Goal: Task Accomplishment & Management: Use online tool/utility

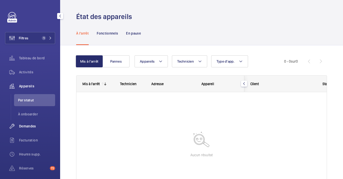
click at [29, 123] on div "Demandes" at bounding box center [30, 126] width 50 height 12
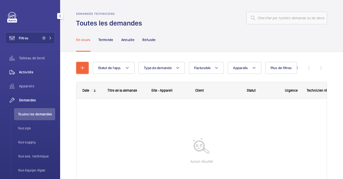
click at [28, 78] on div "Activités" at bounding box center [30, 72] width 50 height 12
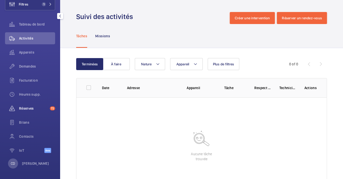
scroll to position [35, 0]
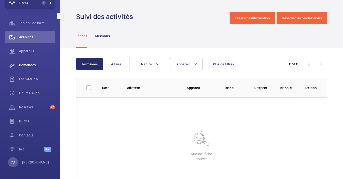
click at [27, 69] on div "Demandes" at bounding box center [30, 65] width 50 height 12
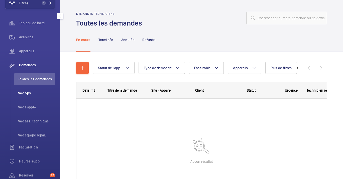
click at [24, 96] on li "Vue ops" at bounding box center [34, 93] width 41 height 12
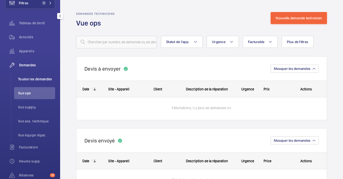
click at [27, 79] on span "Toutes les demandes" at bounding box center [36, 79] width 37 height 5
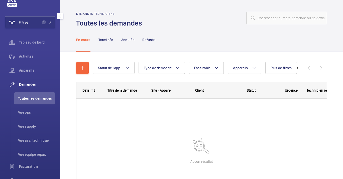
scroll to position [7, 0]
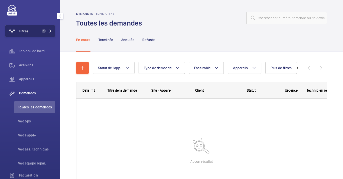
click at [36, 30] on button "Filtres 1" at bounding box center [30, 31] width 50 height 12
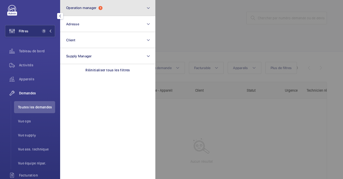
click at [84, 3] on button "Operation manager 1" at bounding box center [107, 8] width 95 height 16
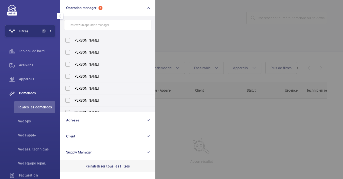
click at [103, 167] on p "Réinitialiser tous les filtres" at bounding box center [107, 166] width 45 height 5
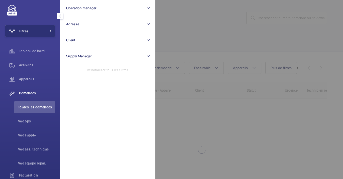
click at [254, 120] on div at bounding box center [326, 89] width 343 height 179
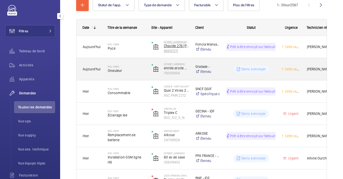
scroll to position [28, 0]
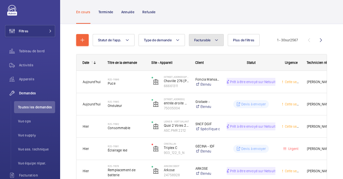
click at [198, 46] on button "Facturable" at bounding box center [206, 40] width 35 height 12
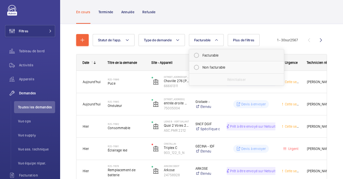
click at [206, 58] on mat-radio-button "Facturable" at bounding box center [237, 55] width 90 height 10
radio input "true"
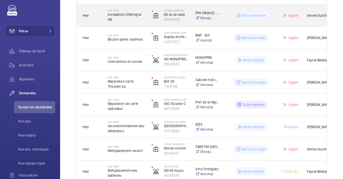
scroll to position [139, 0]
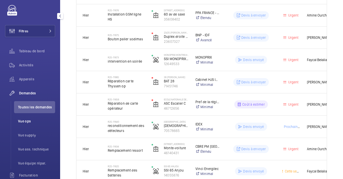
click at [33, 122] on span "Vue ops" at bounding box center [36, 121] width 37 height 5
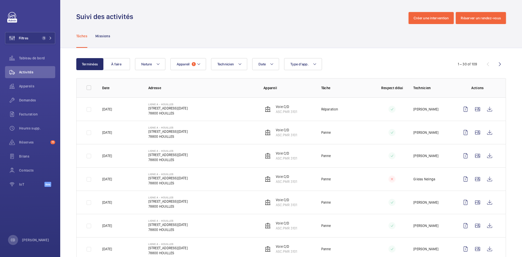
scroll to position [223, 0]
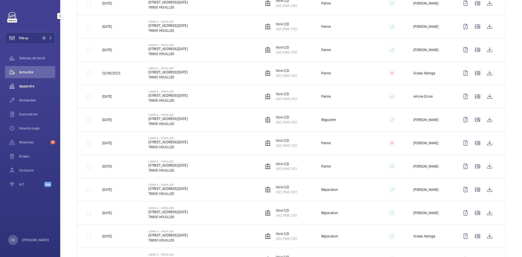
click at [26, 83] on div "Appareils" at bounding box center [30, 86] width 50 height 12
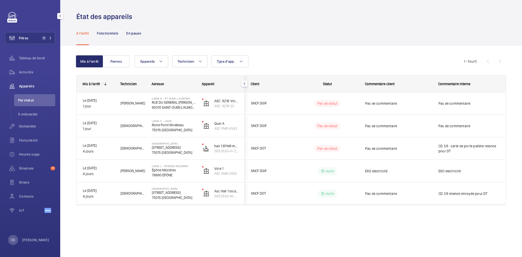
drag, startPoint x: 33, startPoint y: 66, endPoint x: 59, endPoint y: 125, distance: 63.5
click at [33, 66] on div "Activités" at bounding box center [30, 72] width 50 height 12
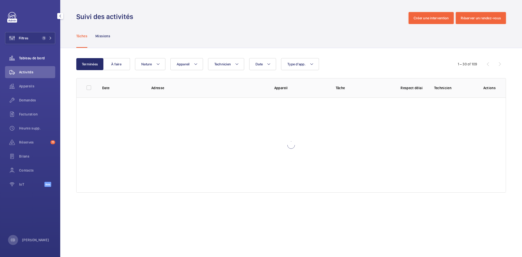
click at [33, 56] on span "Tableau de bord" at bounding box center [37, 58] width 36 height 5
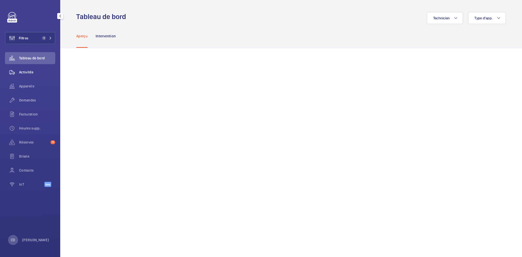
drag, startPoint x: 30, startPoint y: 86, endPoint x: 24, endPoint y: 74, distance: 13.6
click at [30, 86] on span "Appareils" at bounding box center [37, 86] width 36 height 5
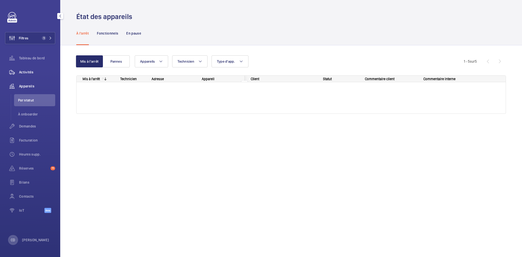
click at [25, 73] on span "Activités" at bounding box center [37, 72] width 36 height 5
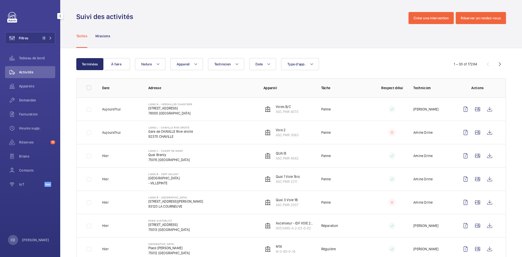
click at [36, 81] on div "Appareils" at bounding box center [30, 86] width 50 height 12
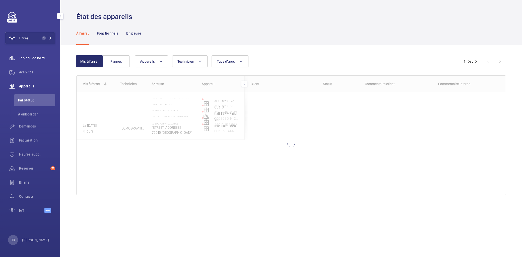
click at [33, 58] on span "Tableau de bord" at bounding box center [37, 58] width 36 height 5
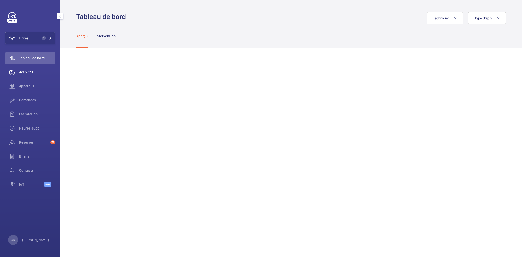
click at [29, 74] on span "Activités" at bounding box center [37, 72] width 36 height 5
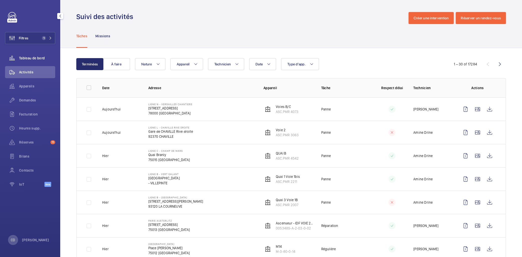
click at [16, 57] on wm-front-icon-button at bounding box center [12, 58] width 14 height 12
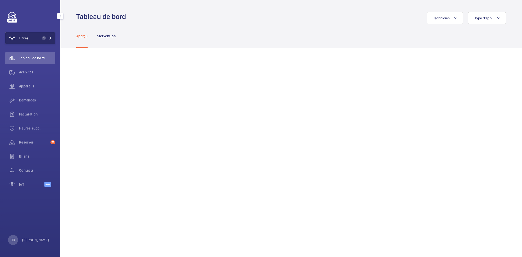
click at [35, 40] on button "Filtres 1" at bounding box center [30, 38] width 50 height 12
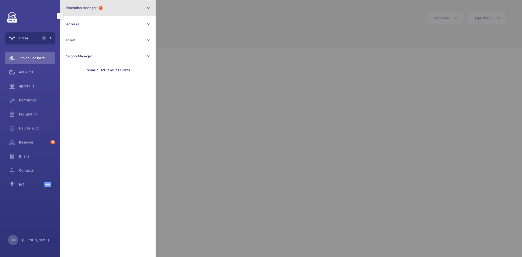
click at [96, 12] on button "Operation manager 1" at bounding box center [107, 8] width 95 height 16
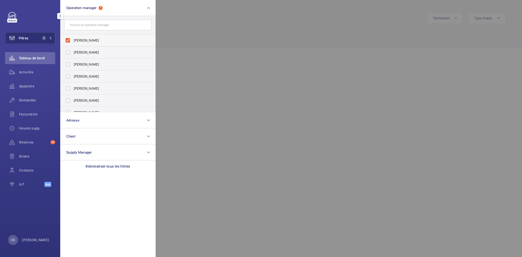
click at [109, 43] on label "[PERSON_NAME]" at bounding box center [103, 40] width 87 height 12
click at [73, 43] on input "[PERSON_NAME]" at bounding box center [68, 40] width 10 height 10
checkbox input "false"
click at [169, 105] on div at bounding box center [416, 128] width 522 height 257
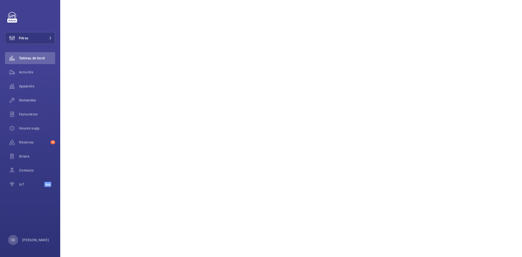
scroll to position [83, 0]
click at [27, 86] on span "Appareils" at bounding box center [37, 86] width 36 height 5
click at [27, 72] on span "Activités" at bounding box center [37, 72] width 36 height 5
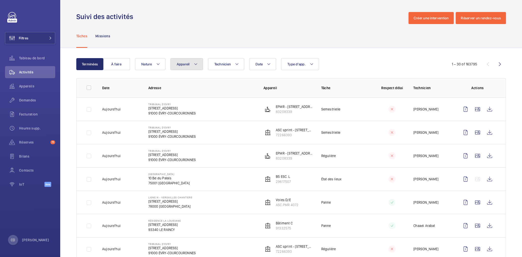
click at [189, 61] on button "Appareil" at bounding box center [186, 64] width 33 height 12
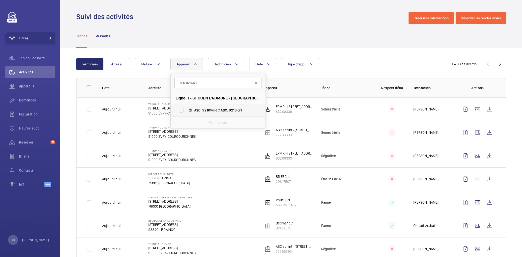
type input "ASC. 9216 Q.1"
click at [219, 105] on label "ASC. 9216 Voie C, ASC. 9216 Q.1" at bounding box center [213, 110] width 87 height 12
click at [186, 105] on input "ASC. 9216 Voie C, ASC. 9216 Q.1" at bounding box center [181, 110] width 10 height 10
checkbox input "true"
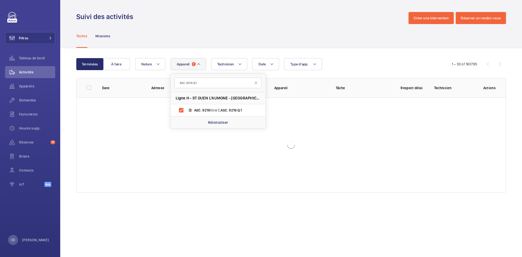
click at [362, 51] on div "Terminées À faire Date Technicien Appareil 1 ASC. 9216 Q.1 Ligne H - ST OUEN L'…" at bounding box center [290, 126] width 461 height 157
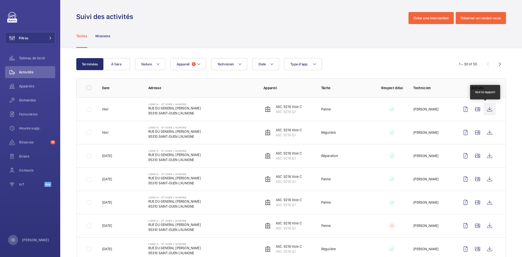
click at [483, 109] on wm-front-icon-button at bounding box center [489, 109] width 12 height 12
click at [194, 64] on span "1" at bounding box center [194, 64] width 4 height 4
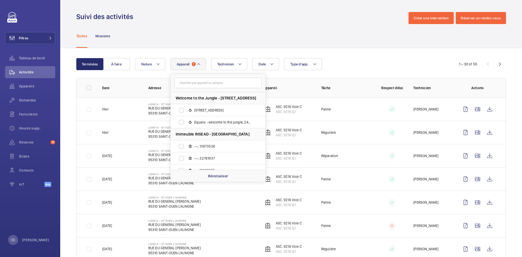
click at [217, 183] on td "Ligne H - ST OUEN L'AUMONE RUE DU GENERAL LECLERC 95310 SAINT-OUEN L'AUMONE" at bounding box center [197, 178] width 115 height 23
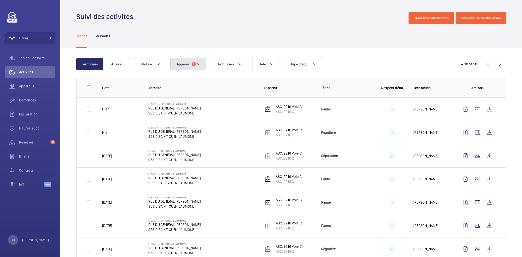
click at [195, 61] on button "Appareil 1" at bounding box center [188, 64] width 36 height 12
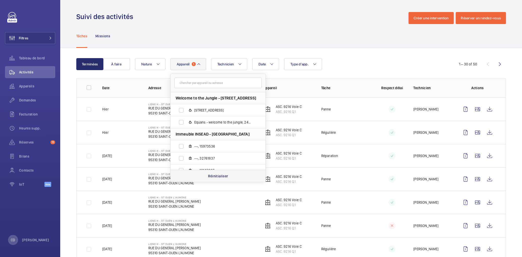
click at [222, 174] on p "Réinitialiser" at bounding box center [218, 176] width 20 height 5
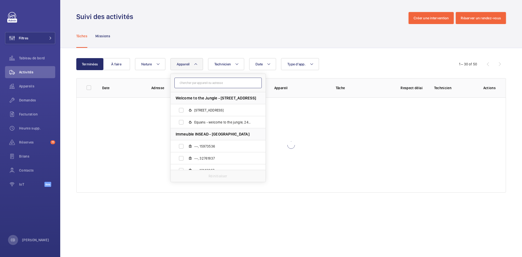
click at [220, 83] on input "text" at bounding box center [217, 83] width 87 height 11
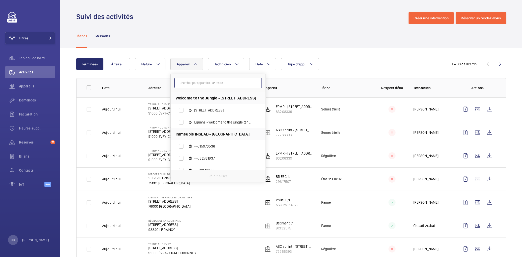
paste input "ASC.PMR 4543"
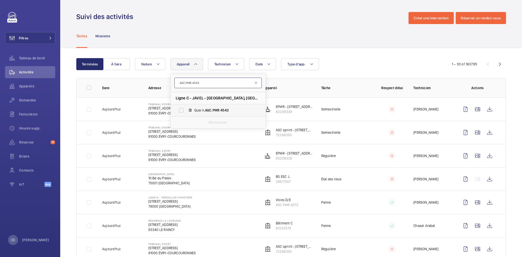
type input "ASC.PMR 4543"
click at [215, 114] on label "Quai A, ASC.PMR 4543" at bounding box center [213, 110] width 87 height 12
click at [186, 114] on input "Quai A, ASC.PMR 4543" at bounding box center [181, 110] width 10 height 10
checkbox input "true"
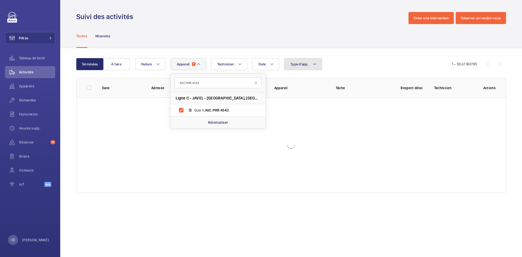
click at [301, 61] on button "Type d'app." at bounding box center [303, 64] width 38 height 12
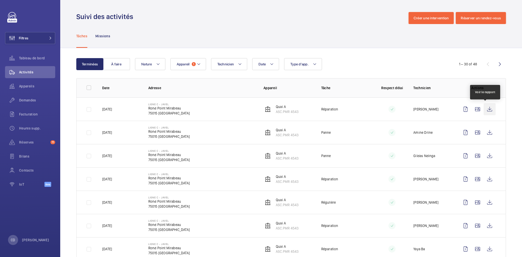
click at [484, 109] on wm-front-icon-button at bounding box center [489, 109] width 12 height 12
click at [196, 61] on button "Appareil 1" at bounding box center [188, 64] width 36 height 12
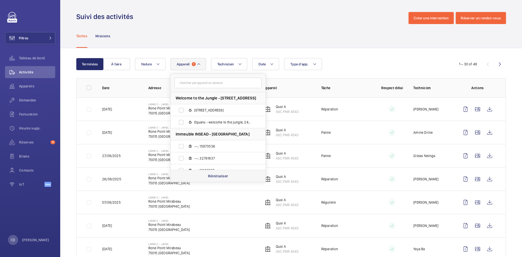
click at [223, 175] on p "Réinitialiser" at bounding box center [218, 176] width 20 height 5
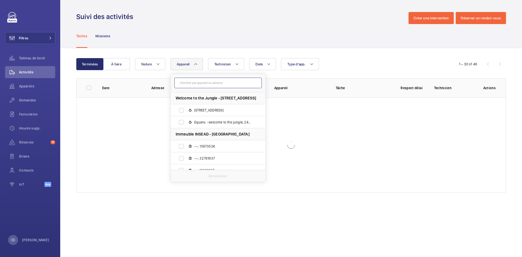
click at [217, 87] on input "text" at bounding box center [217, 83] width 87 height 11
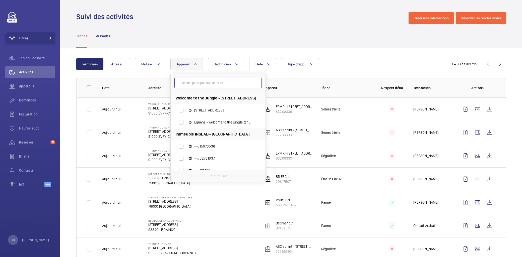
paste input "ASC.PMR 4054"
type input "ASC.PMR 4054"
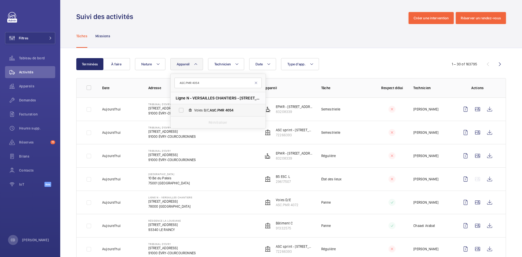
click at [194, 113] on label "Voies B/C, ASC.PMR 4054" at bounding box center [213, 110] width 87 height 12
click at [186, 113] on input "Voies B/C, ASC.PMR 4054" at bounding box center [181, 110] width 10 height 10
checkbox input "true"
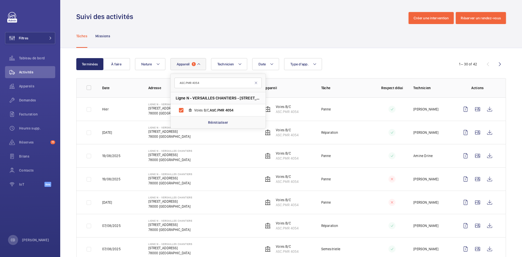
click at [356, 124] on td "Réparation" at bounding box center [342, 132] width 58 height 23
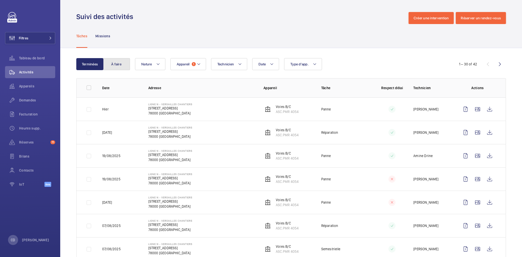
click at [118, 60] on button "À faire" at bounding box center [116, 64] width 27 height 12
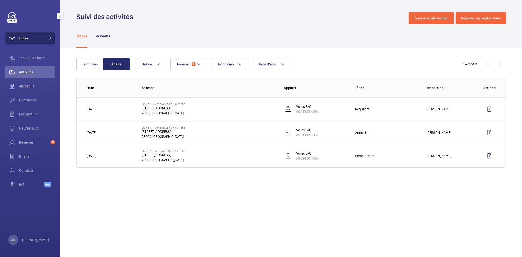
click at [50, 39] on mat-icon at bounding box center [50, 38] width 3 height 3
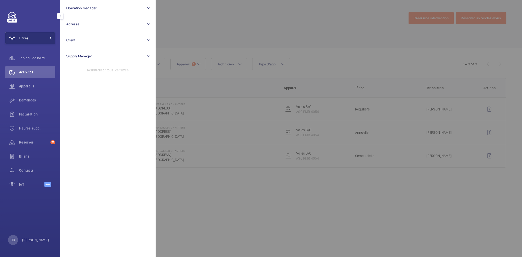
drag, startPoint x: 221, startPoint y: 21, endPoint x: 218, endPoint y: 26, distance: 5.4
click at [219, 23] on div at bounding box center [416, 128] width 522 height 257
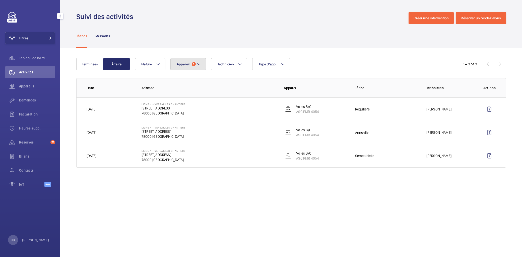
click at [192, 66] on button "Appareil 1" at bounding box center [188, 64] width 36 height 12
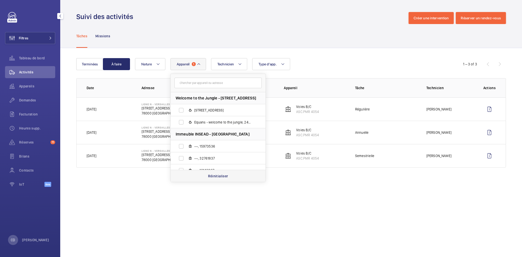
click at [218, 178] on p "Réinitialiser" at bounding box center [218, 176] width 20 height 5
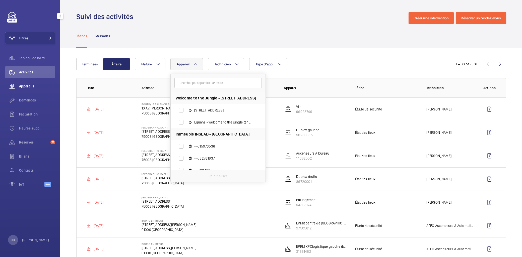
click at [29, 89] on span "Appareils" at bounding box center [37, 86] width 36 height 5
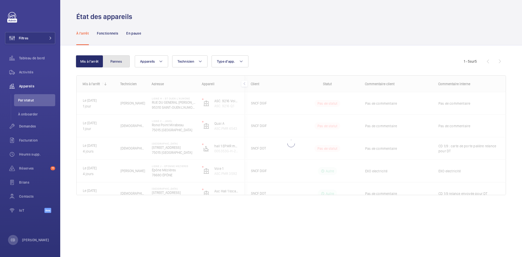
click at [117, 63] on button "Pannes" at bounding box center [116, 61] width 27 height 12
click at [39, 35] on button "Filtres" at bounding box center [30, 38] width 50 height 12
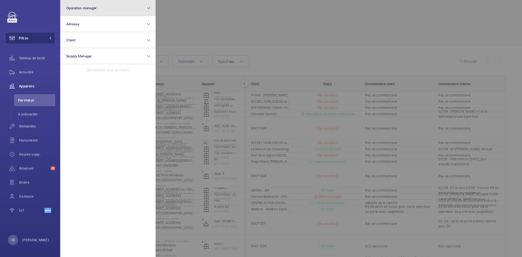
drag, startPoint x: 126, startPoint y: 0, endPoint x: 101, endPoint y: 14, distance: 28.3
click at [117, 11] on button "Operation manager" at bounding box center [107, 8] width 95 height 16
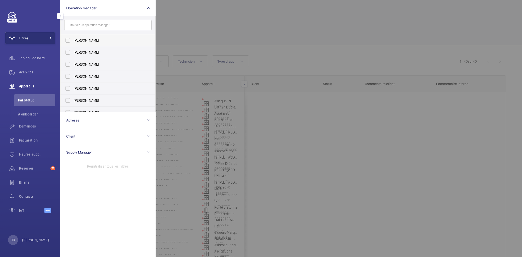
click at [106, 39] on span "[PERSON_NAME]" at bounding box center [108, 40] width 69 height 5
click at [73, 39] on input "[PERSON_NAME]" at bounding box center [68, 40] width 10 height 10
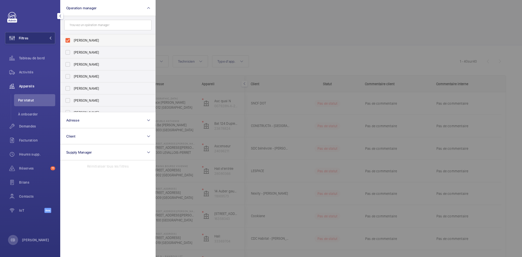
click at [106, 39] on span "[PERSON_NAME]" at bounding box center [108, 40] width 69 height 5
click at [73, 39] on input "[PERSON_NAME]" at bounding box center [68, 40] width 10 height 10
checkbox input "false"
click at [98, 84] on label "[PERSON_NAME]" at bounding box center [103, 88] width 87 height 12
click at [73, 84] on input "[PERSON_NAME]" at bounding box center [68, 88] width 10 height 10
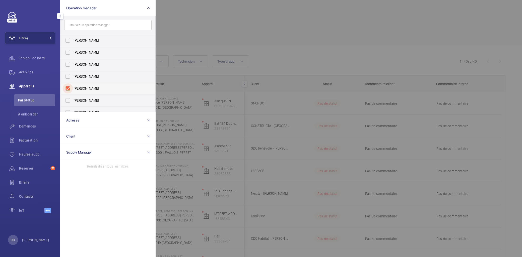
checkbox input "true"
click at [244, 34] on div at bounding box center [416, 128] width 522 height 257
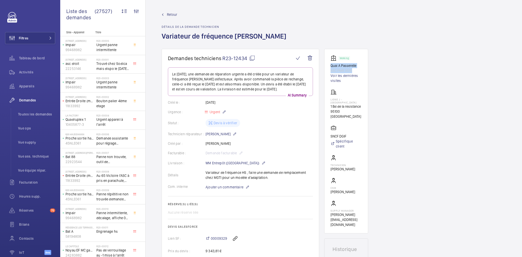
drag, startPoint x: 356, startPoint y: 70, endPoint x: 331, endPoint y: 68, distance: 24.7
click at [331, 68] on div "Working Quai A Passerelle ASC.PMR 3515 Voir les dernières visites" at bounding box center [345, 69] width 31 height 28
click at [355, 134] on p "SNCF DGIF" at bounding box center [345, 136] width 31 height 5
click at [29, 68] on div "Activités" at bounding box center [30, 72] width 50 height 12
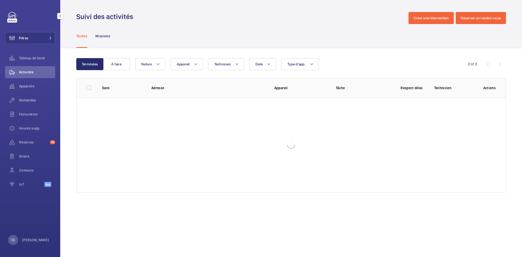
click at [31, 49] on div "Filtres Tableau de bord Activités Appareils Demandes Facturation Heures supp. R…" at bounding box center [30, 102] width 50 height 181
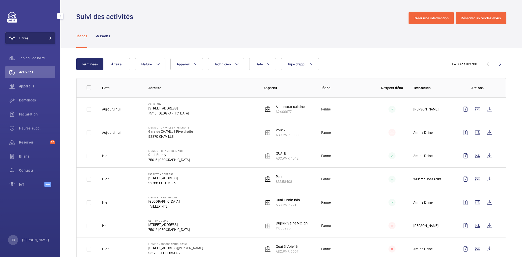
click at [35, 41] on button "Filtres" at bounding box center [30, 38] width 50 height 12
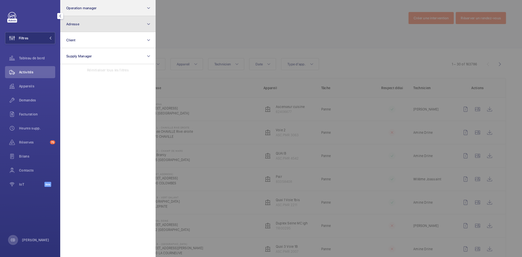
drag, startPoint x: 116, startPoint y: 19, endPoint x: 115, endPoint y: 13, distance: 6.3
click at [116, 17] on button "Adresse" at bounding box center [107, 24] width 95 height 16
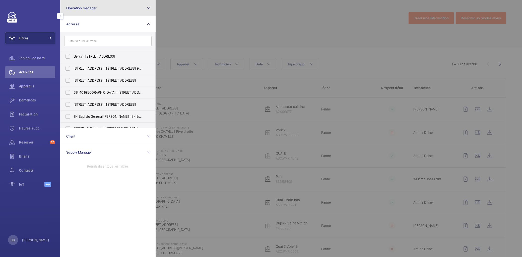
click at [114, 6] on button "Operation manager" at bounding box center [107, 8] width 95 height 16
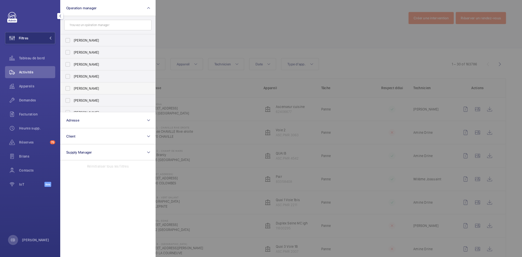
click at [104, 88] on span "[PERSON_NAME]" at bounding box center [108, 88] width 69 height 5
click at [73, 88] on input "[PERSON_NAME]" at bounding box center [68, 88] width 10 height 10
checkbox input "true"
click at [217, 44] on div at bounding box center [416, 128] width 522 height 257
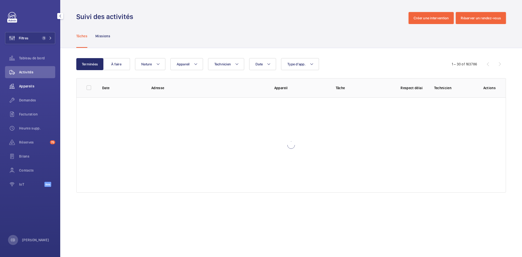
click at [30, 89] on div "Appareils" at bounding box center [30, 86] width 50 height 12
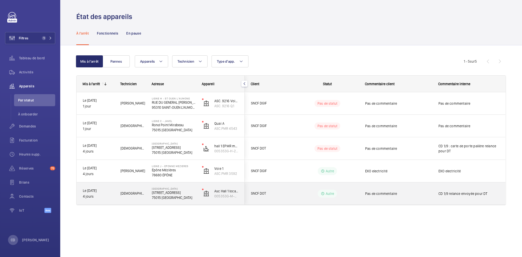
click at [198, 189] on div "Asc Hall 1 locataires 005353G-M-3-16-0-16" at bounding box center [220, 194] width 48 height 23
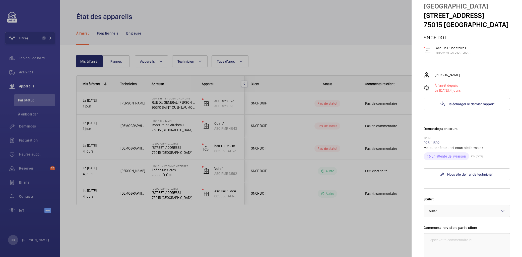
scroll to position [28, 0]
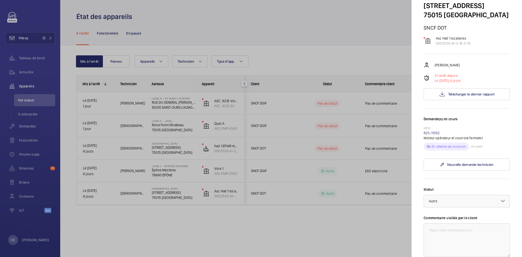
click at [169, 190] on div at bounding box center [261, 128] width 522 height 257
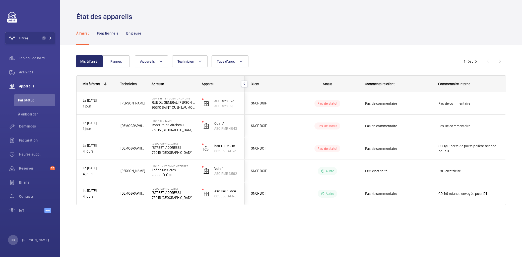
scroll to position [0, 0]
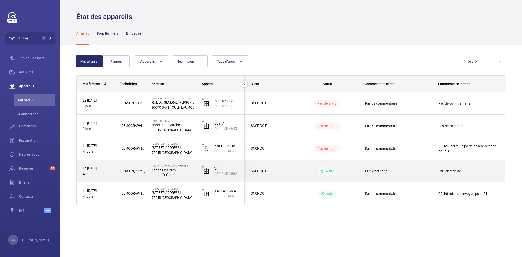
click at [167, 169] on p "Épône Mézières" at bounding box center [174, 170] width 44 height 5
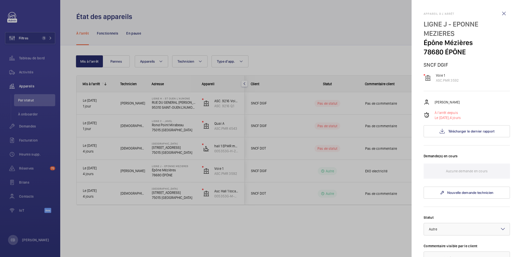
click at [204, 191] on div at bounding box center [261, 128] width 522 height 257
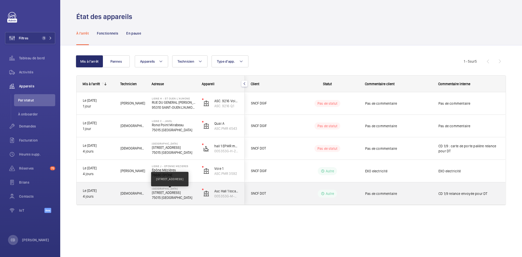
click at [194, 192] on p "17 BOULEVARD DE VAUGIRARD" at bounding box center [174, 192] width 44 height 5
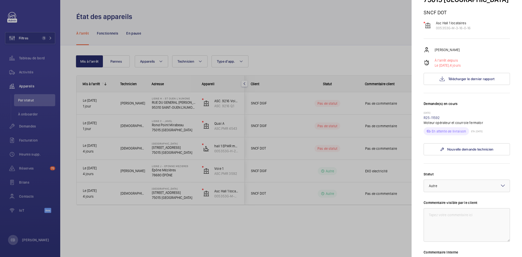
scroll to position [56, 0]
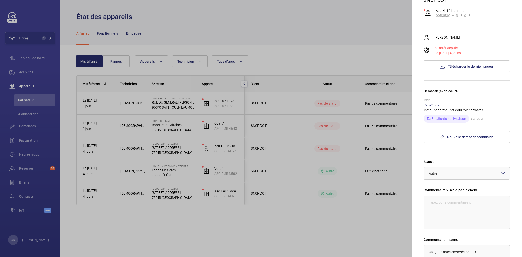
click at [189, 180] on div at bounding box center [261, 128] width 522 height 257
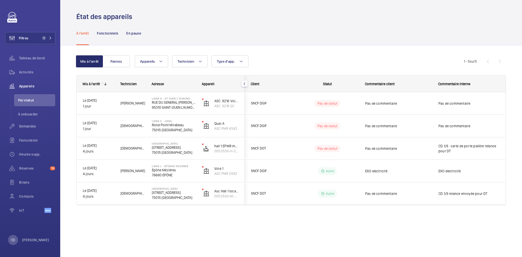
scroll to position [0, 0]
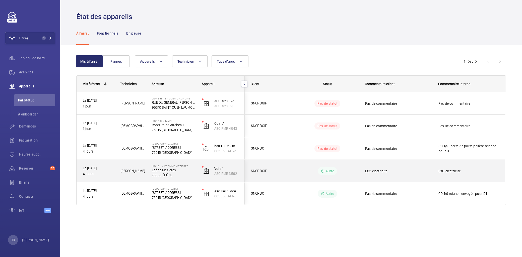
click at [169, 168] on p "Épône Mézières" at bounding box center [174, 170] width 44 height 5
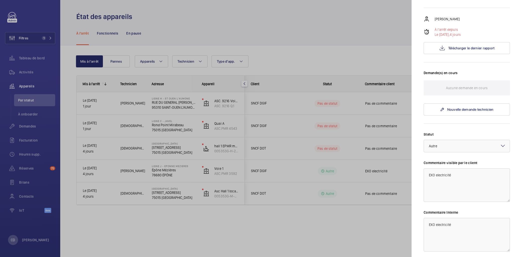
scroll to position [83, 0]
click at [453, 46] on span "Télécharger le dernier rapport" at bounding box center [471, 48] width 46 height 4
click at [161, 207] on div at bounding box center [261, 128] width 522 height 257
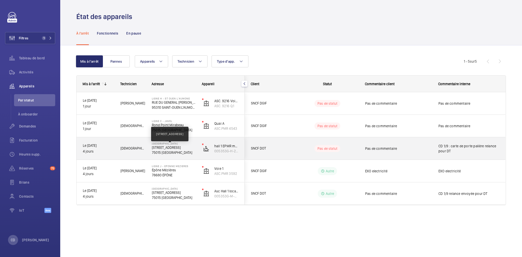
click at [169, 146] on p "17 BOULEVARD DE VAUGIRARD" at bounding box center [174, 147] width 44 height 5
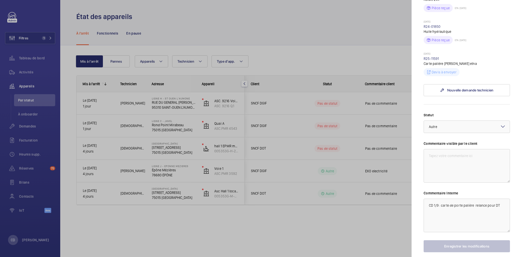
scroll to position [167, 0]
click at [112, 210] on div at bounding box center [261, 128] width 522 height 257
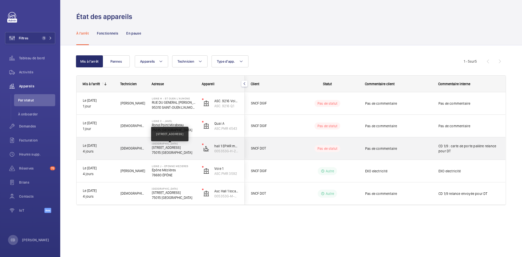
click at [179, 148] on p "17 BOULEVARD DE VAUGIRARD" at bounding box center [174, 147] width 44 height 5
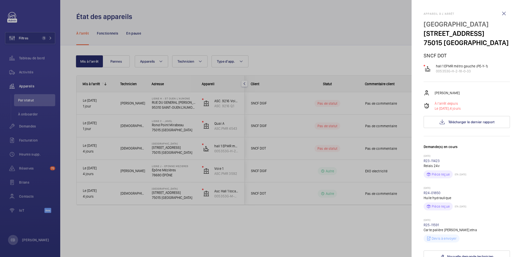
click at [153, 136] on div at bounding box center [261, 128] width 522 height 257
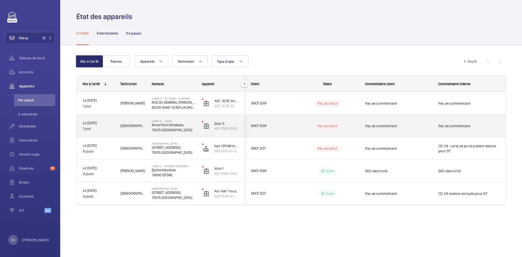
click at [169, 124] on p "Rond Point Mirabeau" at bounding box center [174, 125] width 44 height 5
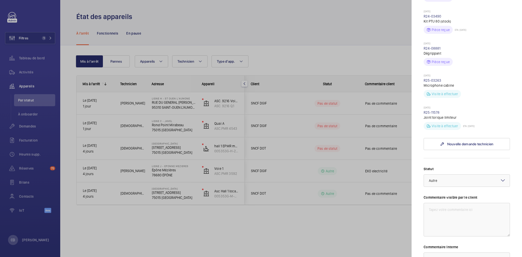
scroll to position [167, 0]
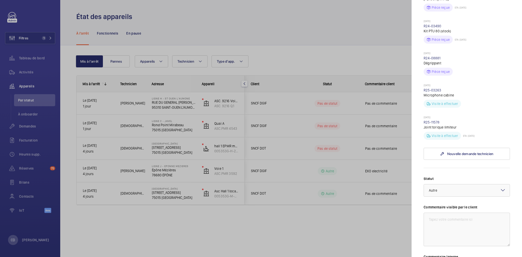
click at [163, 84] on div at bounding box center [261, 128] width 522 height 257
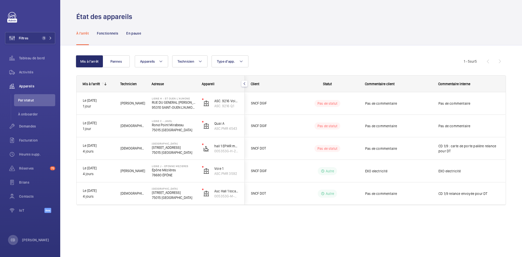
scroll to position [0, 0]
click at [159, 92] on div "Adresse" at bounding box center [170, 84] width 50 height 16
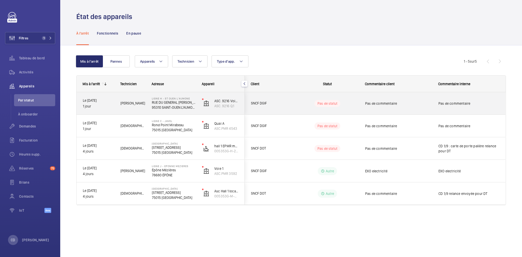
click at [162, 98] on p "Ligne H - ST OUEN L'AUMONE" at bounding box center [174, 98] width 44 height 3
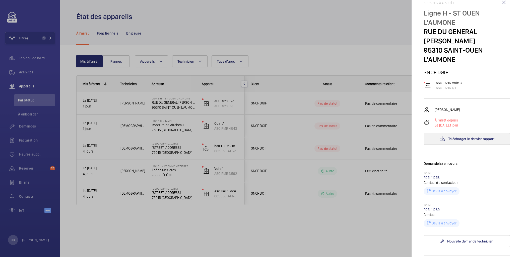
scroll to position [28, 0]
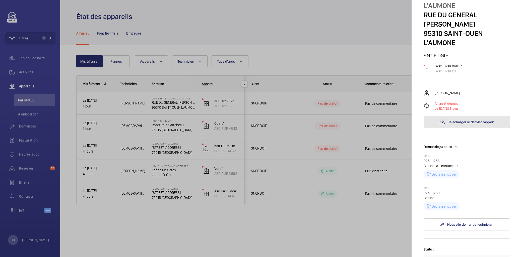
click at [457, 121] on span "Télécharger le dernier rapport" at bounding box center [471, 122] width 46 height 4
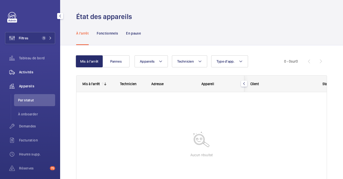
click at [28, 74] on div "Activités" at bounding box center [30, 72] width 50 height 12
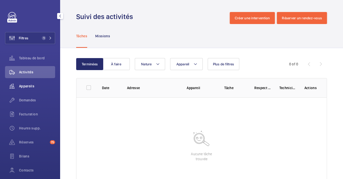
click at [28, 84] on span "Appareils" at bounding box center [37, 86] width 36 height 5
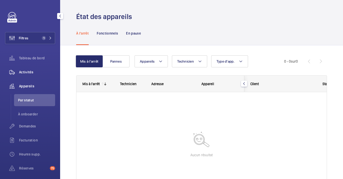
click at [19, 71] on wm-front-icon-button at bounding box center [12, 72] width 14 height 12
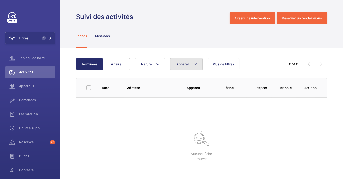
click at [185, 66] on span "Appareil" at bounding box center [183, 64] width 13 height 4
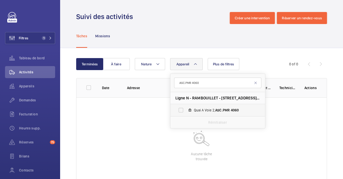
type input "ASC.PMR 4060"
click at [205, 109] on span "Quai A Voie 2, ASC.PMR 4060" at bounding box center [223, 110] width 58 height 5
click at [186, 109] on input "Quai A Voie 2, ASC.PMR 4060" at bounding box center [181, 110] width 10 height 10
checkbox input "true"
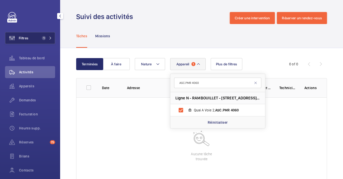
click at [45, 39] on span "1" at bounding box center [46, 38] width 12 height 4
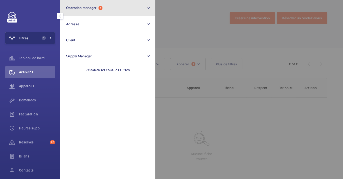
drag, startPoint x: 87, startPoint y: 8, endPoint x: 88, endPoint y: 15, distance: 6.5
click at [87, 9] on span "Operation manager" at bounding box center [81, 8] width 30 height 4
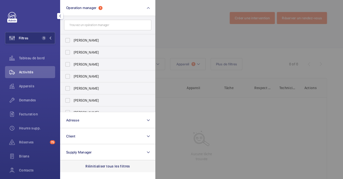
click at [117, 167] on p "Réinitialiser tous les filtres" at bounding box center [107, 166] width 45 height 5
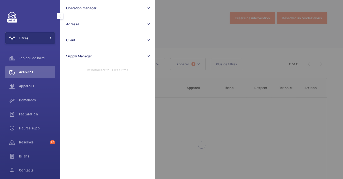
click at [262, 67] on div at bounding box center [326, 89] width 343 height 179
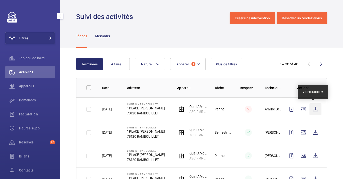
click at [311, 109] on wm-front-icon-button at bounding box center [316, 109] width 12 height 12
